Goal: Check status: Check status

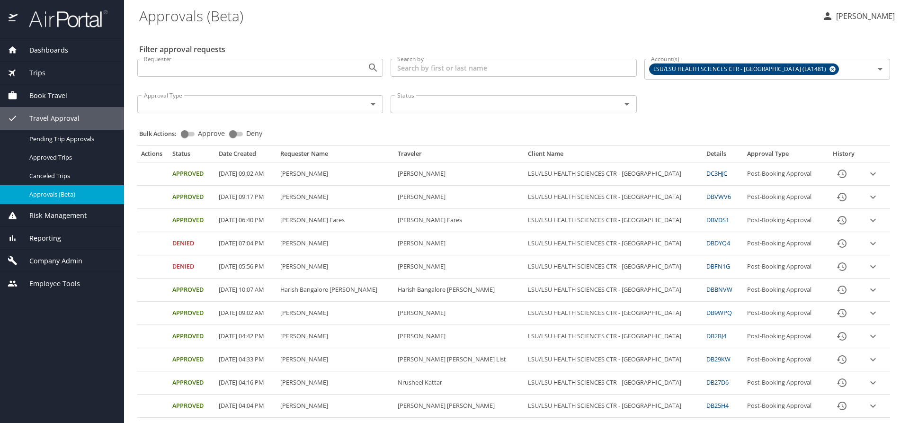
click at [42, 74] on span "Trips" at bounding box center [32, 73] width 28 height 10
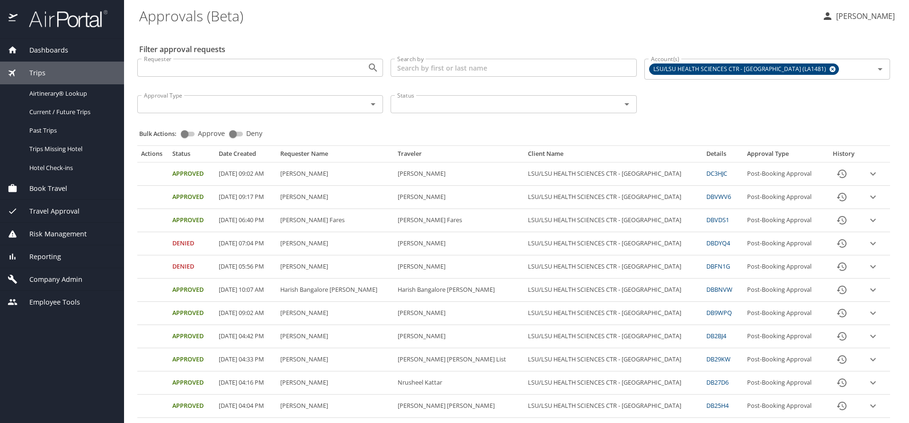
click at [53, 74] on div "Trips" at bounding box center [62, 73] width 109 height 10
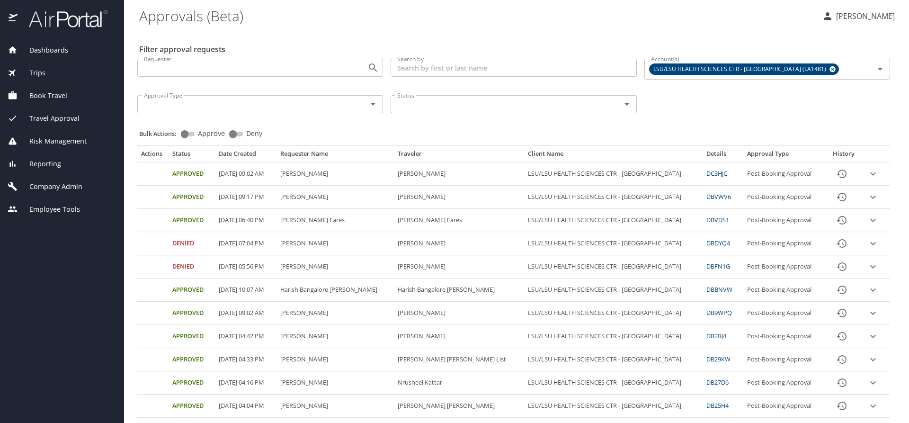
click at [47, 72] on div "Trips" at bounding box center [62, 73] width 109 height 10
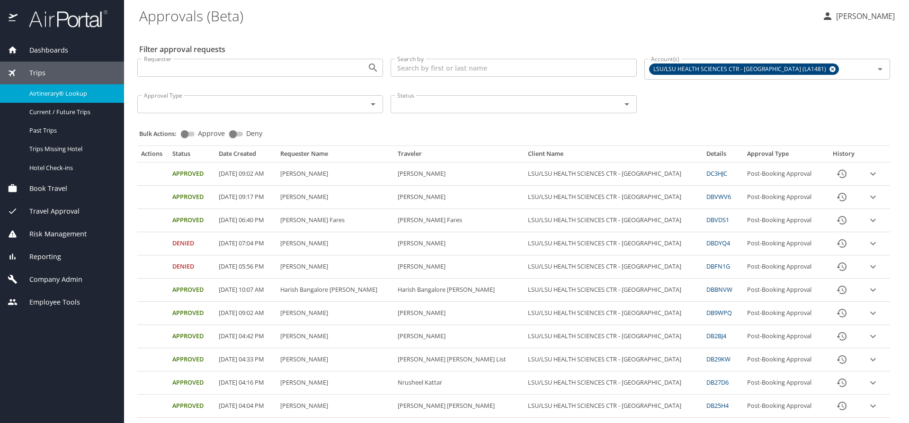
click at [56, 90] on span "Airtinerary® Lookup" at bounding box center [70, 93] width 83 height 9
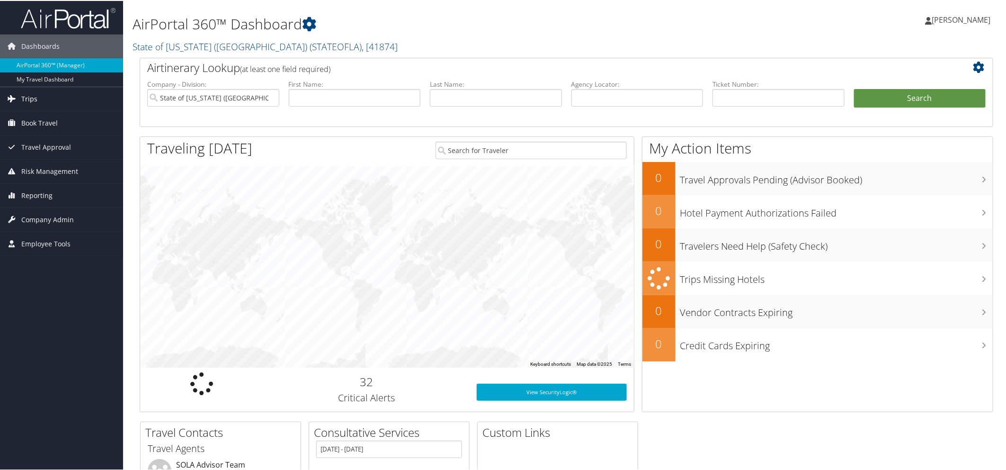
click at [28, 96] on span "Trips" at bounding box center [29, 98] width 16 height 24
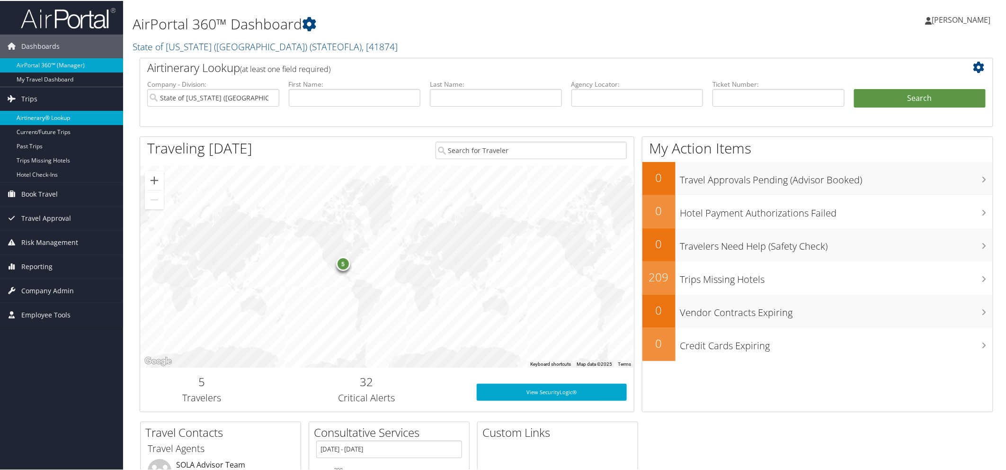
click at [47, 119] on link "Airtinerary® Lookup" at bounding box center [61, 117] width 123 height 14
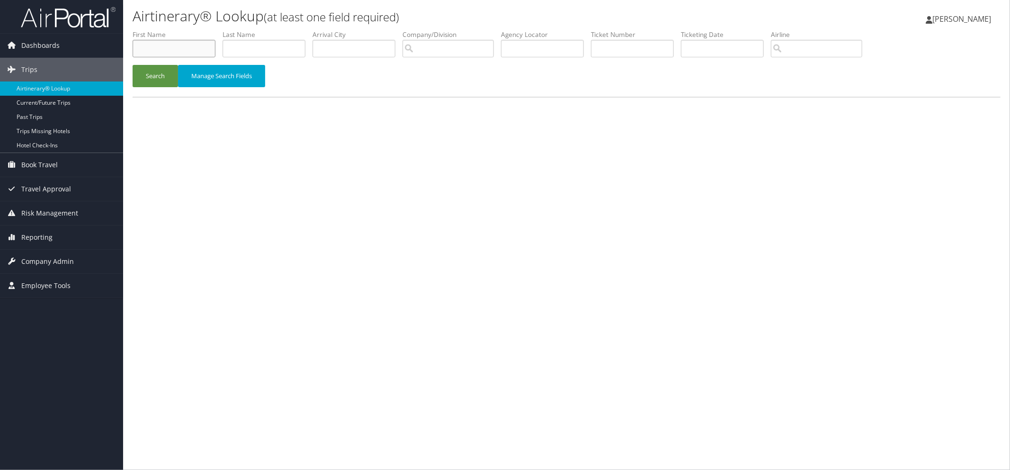
click at [174, 48] on input "text" at bounding box center [174, 49] width 83 height 18
type input "sidhra"
click at [281, 54] on input "text" at bounding box center [264, 49] width 83 height 18
type input "ahsan"
click at [145, 72] on button "Search" at bounding box center [155, 76] width 45 height 22
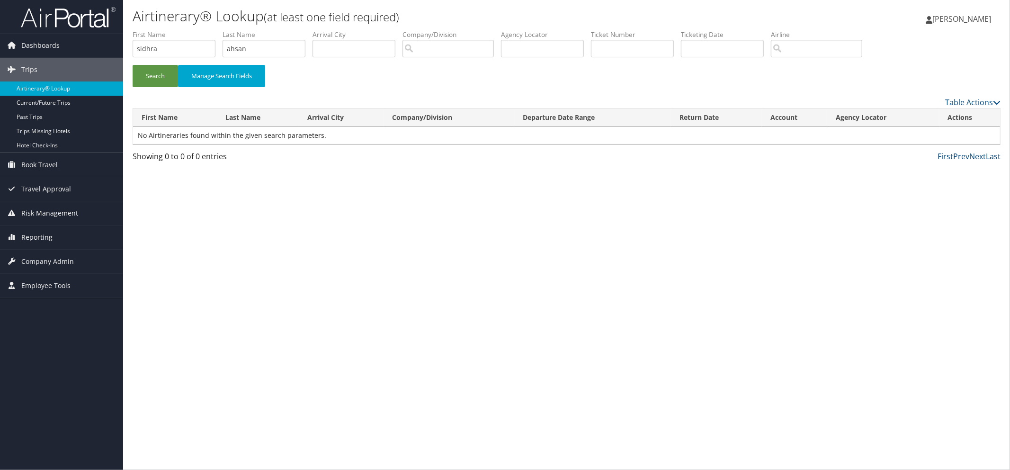
click at [992, 157] on link "Last" at bounding box center [993, 156] width 15 height 10
click at [945, 158] on link "First" at bounding box center [946, 156] width 16 height 10
drag, startPoint x: 262, startPoint y: 46, endPoint x: 189, endPoint y: 47, distance: 72.9
click at [189, 30] on ul "First Name sidhra Last Name ahsan Departure City Arrival City Company/Division …" at bounding box center [567, 30] width 868 height 0
click at [153, 76] on button "Search" at bounding box center [155, 76] width 45 height 22
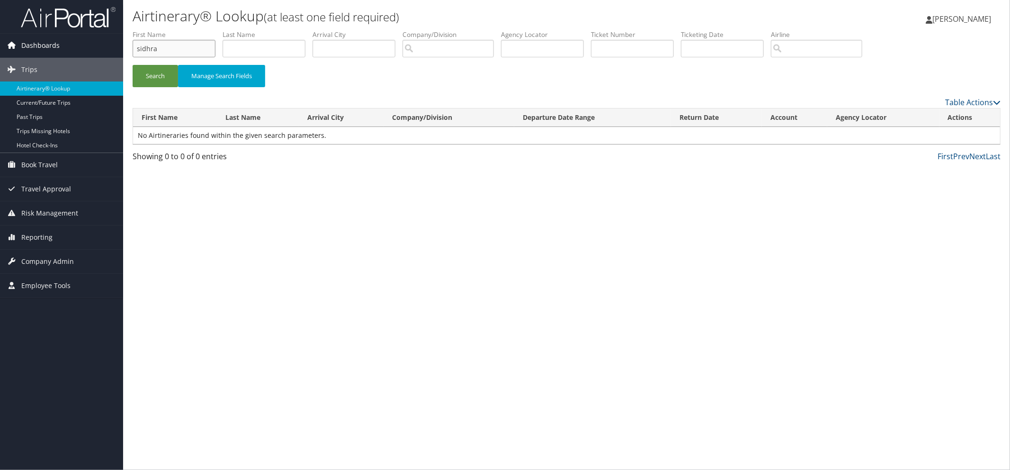
drag, startPoint x: 173, startPoint y: 47, endPoint x: 88, endPoint y: 39, distance: 85.2
click at [88, 39] on div "Dashboards AirPortal 360™ (Manager) My Travel Dashboard Trips Airtinerary® Look…" at bounding box center [505, 235] width 1010 height 470
click at [251, 53] on input "text" at bounding box center [264, 49] width 83 height 18
type input "ahsan"
click at [157, 72] on button "Search" at bounding box center [155, 76] width 45 height 22
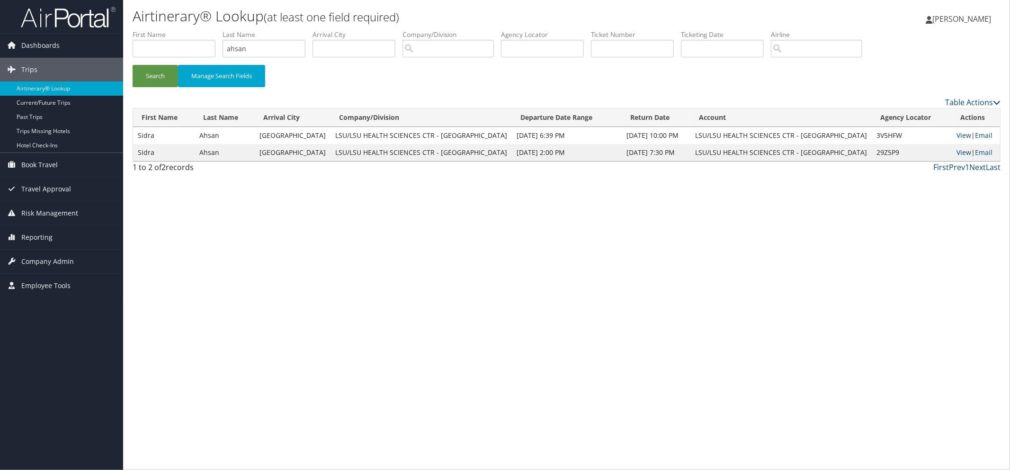
click at [957, 150] on link "View" at bounding box center [964, 152] width 15 height 9
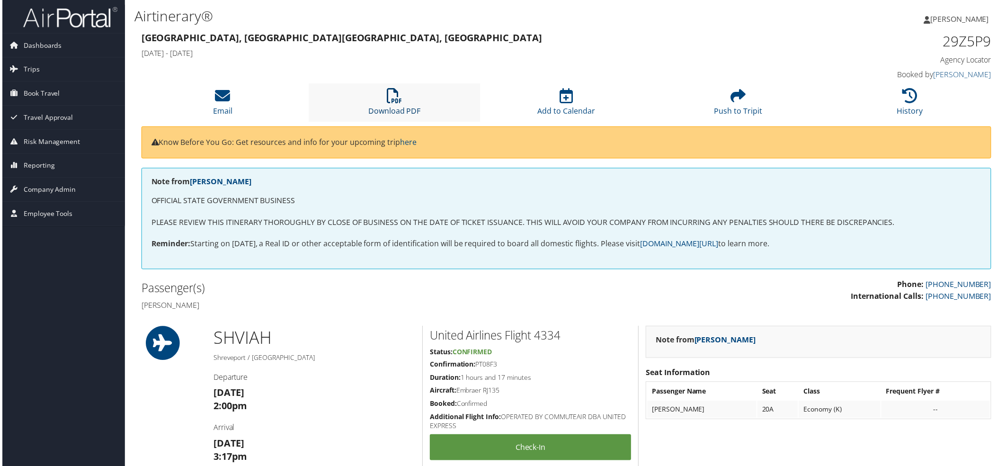
click at [400, 110] on link "Download PDF" at bounding box center [393, 105] width 53 height 23
